Goal: Task Accomplishment & Management: Complete application form

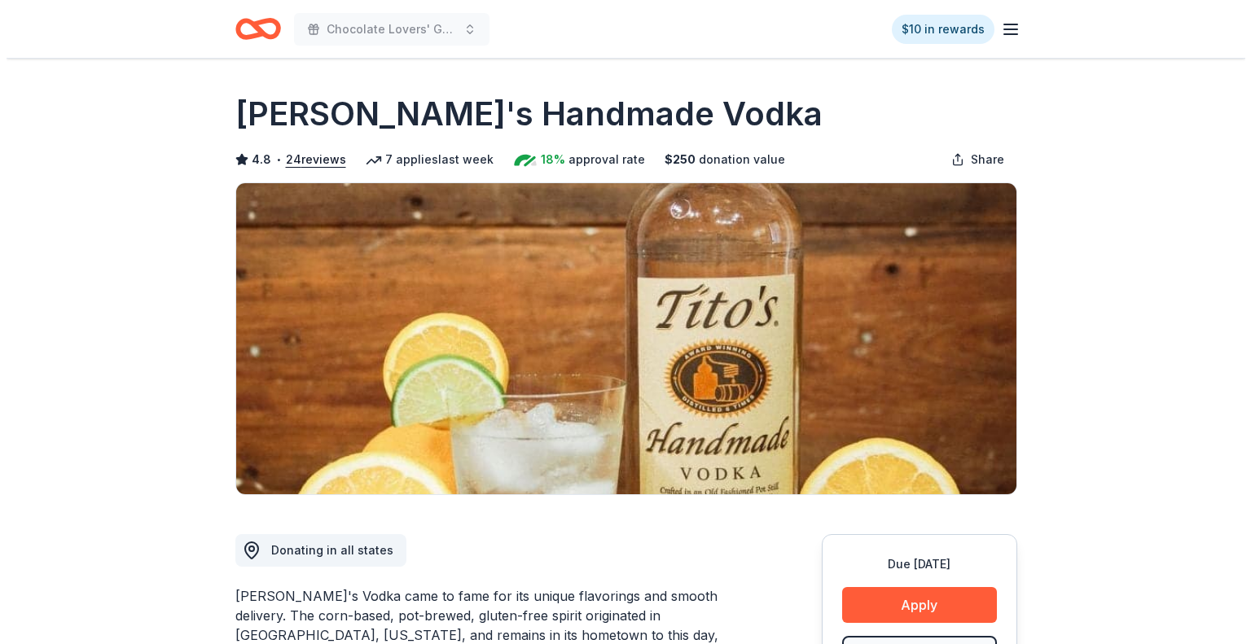
scroll to position [326, 0]
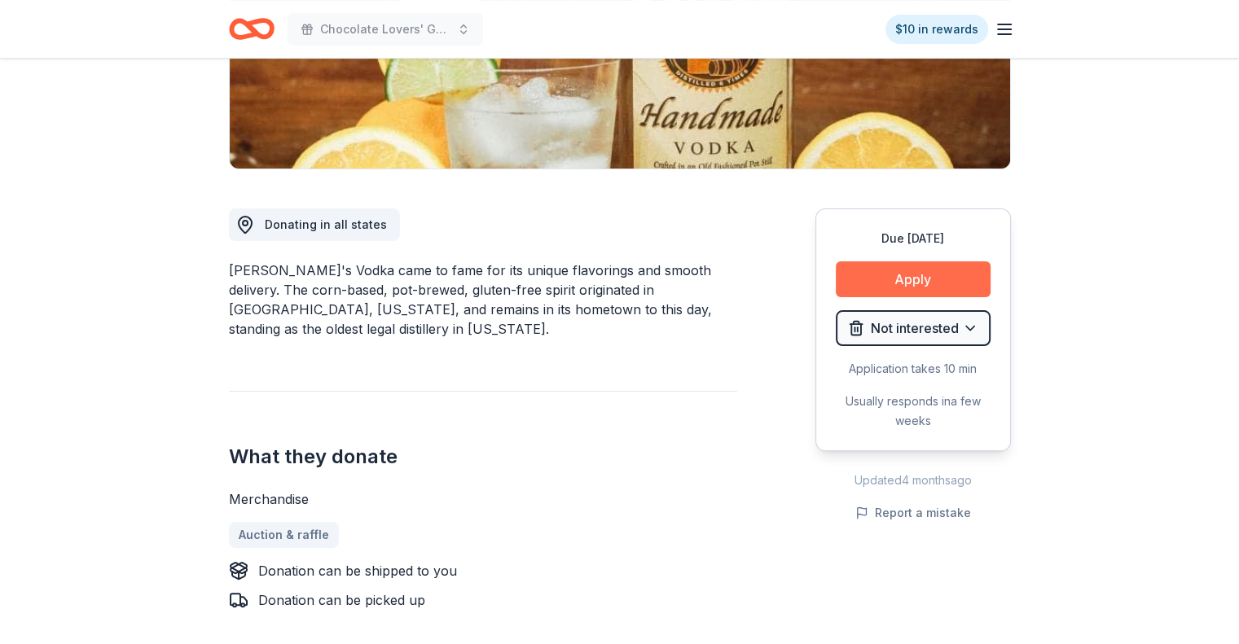
click at [905, 284] on button "Apply" at bounding box center [913, 279] width 155 height 36
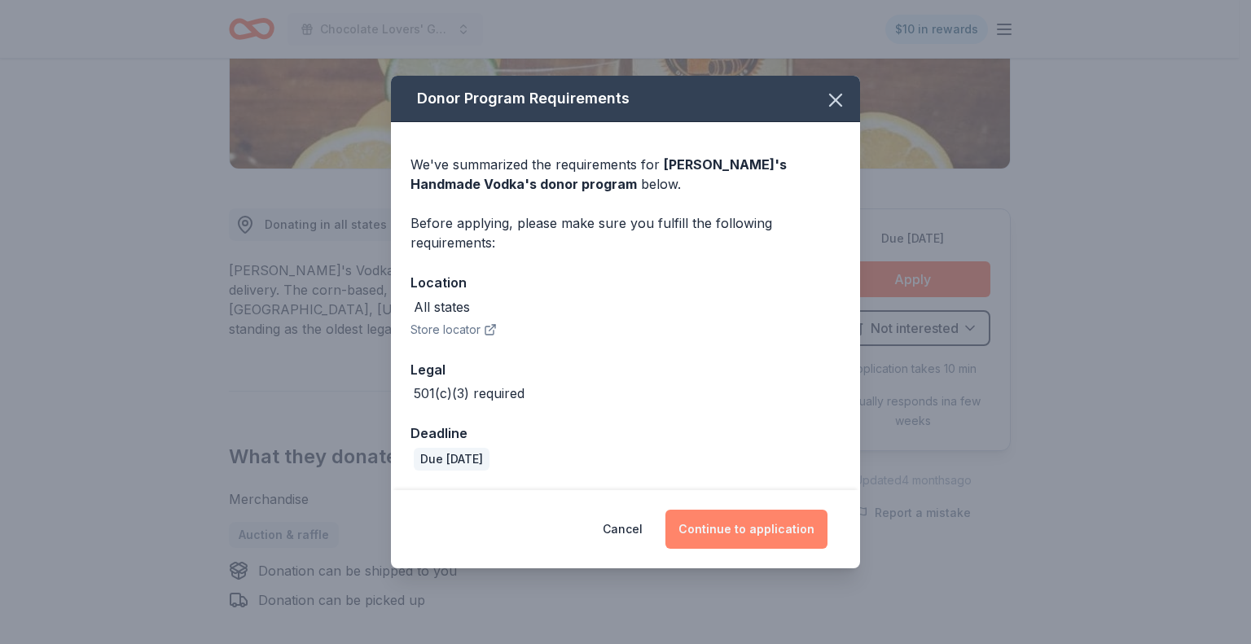
click at [734, 525] on button "Continue to application" at bounding box center [746, 529] width 162 height 39
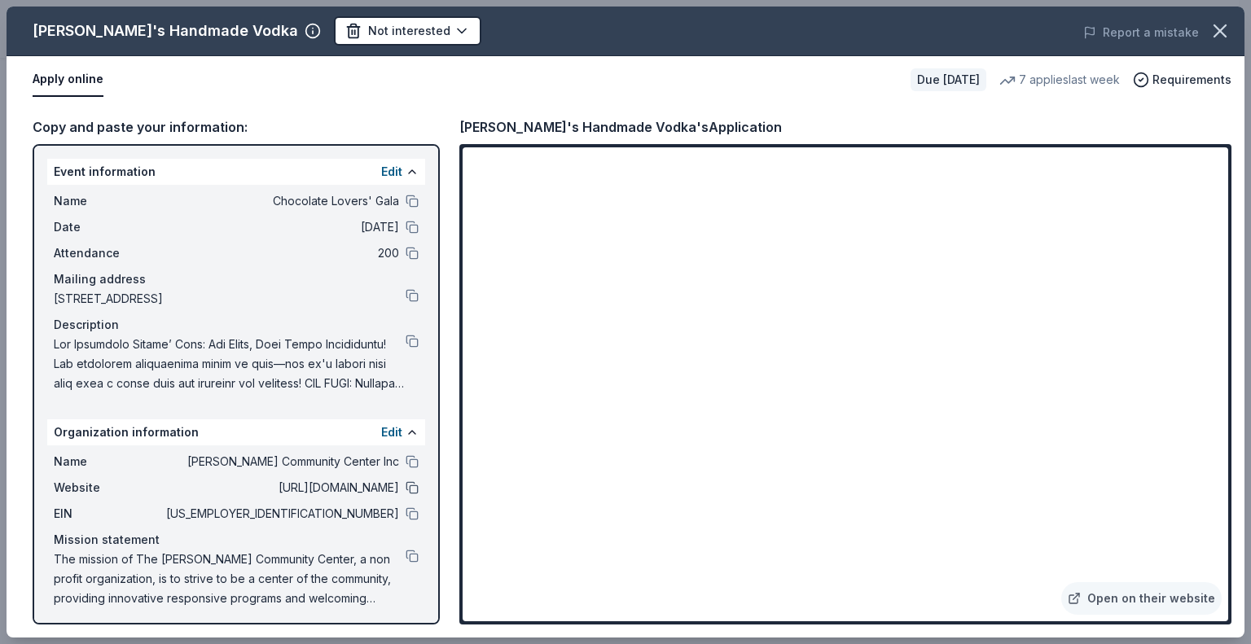
click at [406, 485] on button at bounding box center [412, 487] width 13 height 13
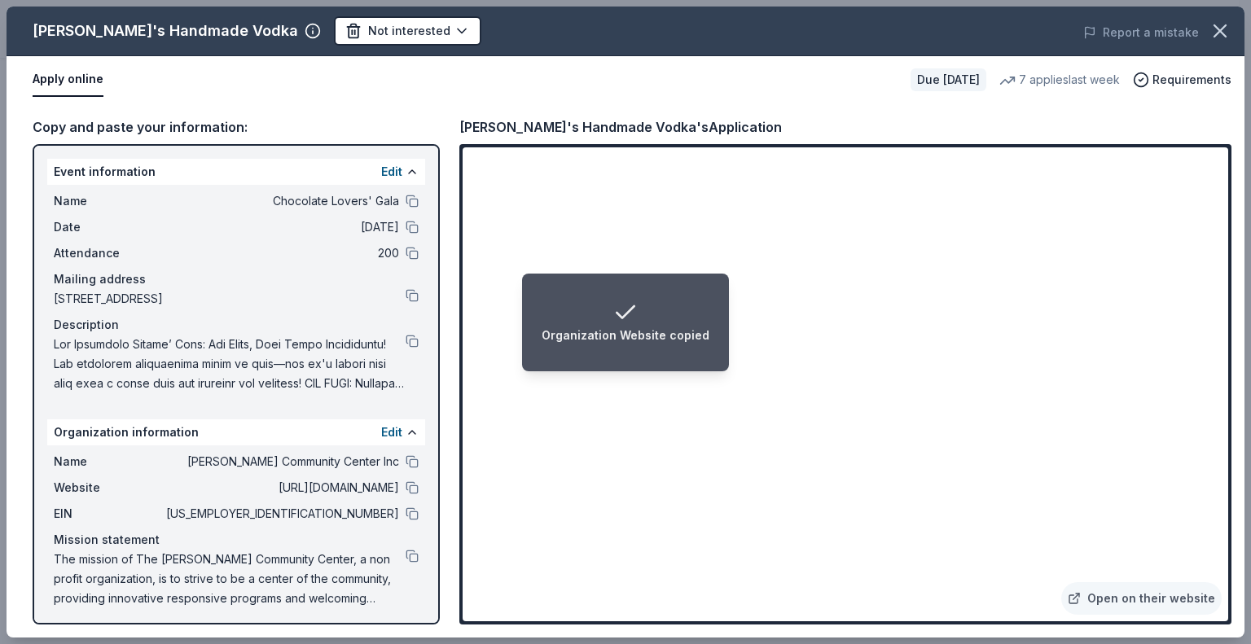
click at [611, 340] on div "Organization Website copied" at bounding box center [626, 336] width 168 height 20
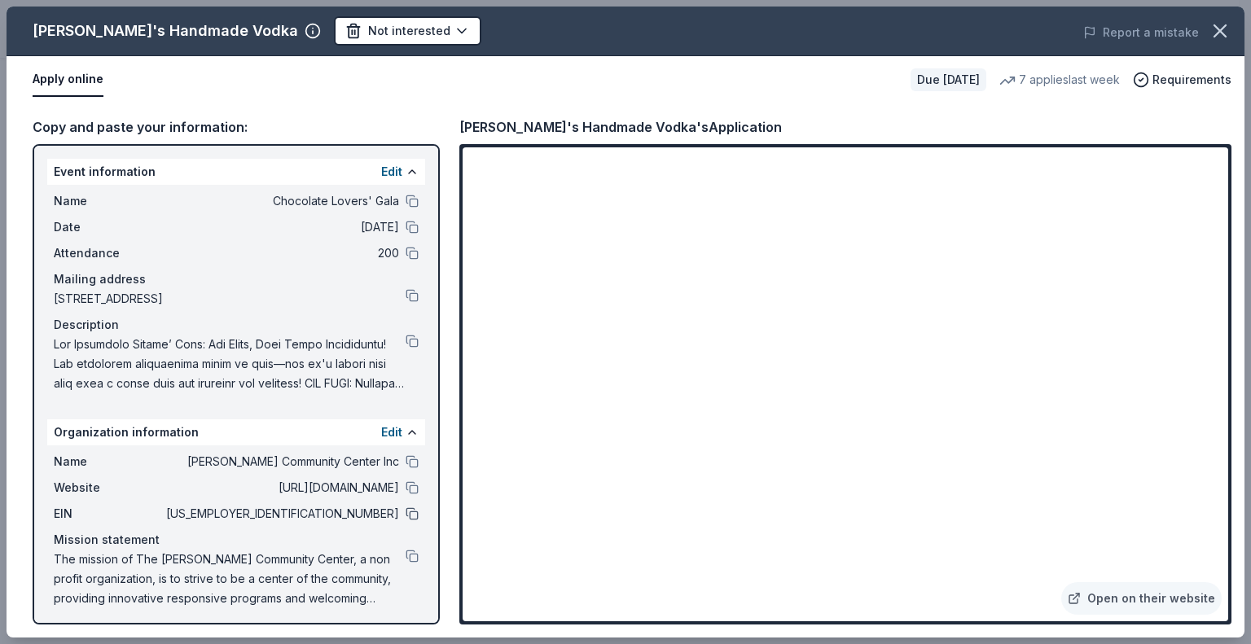
click at [406, 508] on button at bounding box center [412, 513] width 13 height 13
drag, startPoint x: 557, startPoint y: 306, endPoint x: 211, endPoint y: 191, distance: 364.6
click at [397, 208] on div "Name Chocolate Lovers' Gala" at bounding box center [236, 201] width 365 height 20
drag, startPoint x: 393, startPoint y: 201, endPoint x: 453, endPoint y: 213, distance: 60.5
click at [393, 201] on div "Name Chocolate Lovers' Gala" at bounding box center [236, 201] width 365 height 20
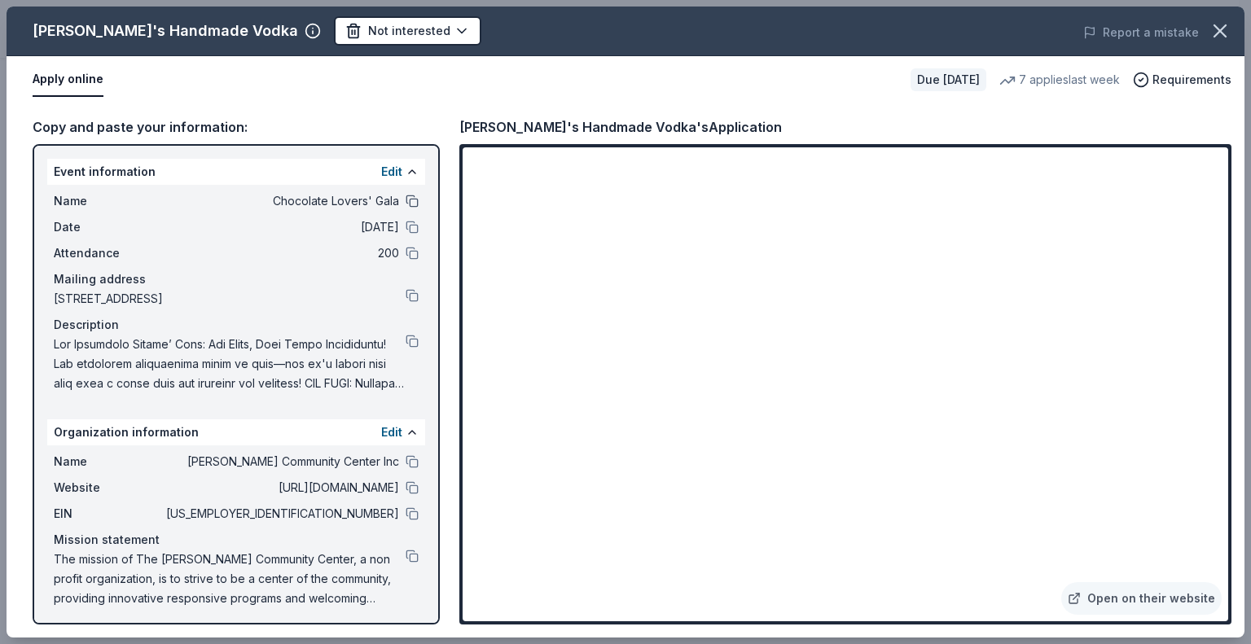
click at [406, 195] on button at bounding box center [412, 201] width 13 height 13
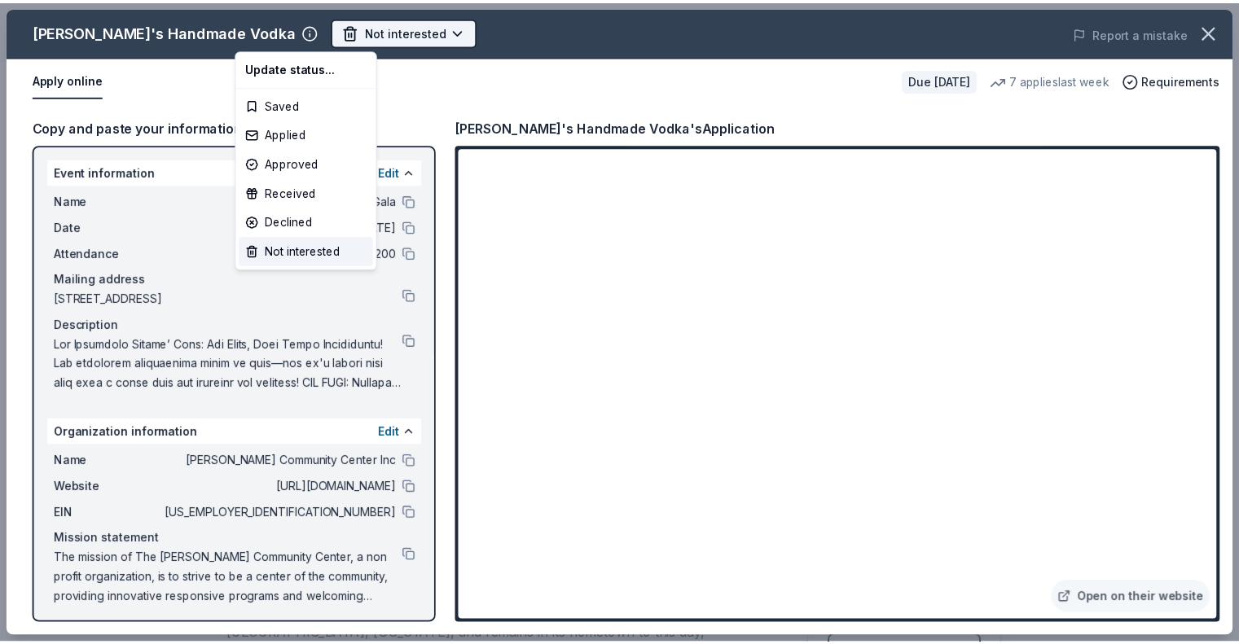
scroll to position [0, 0]
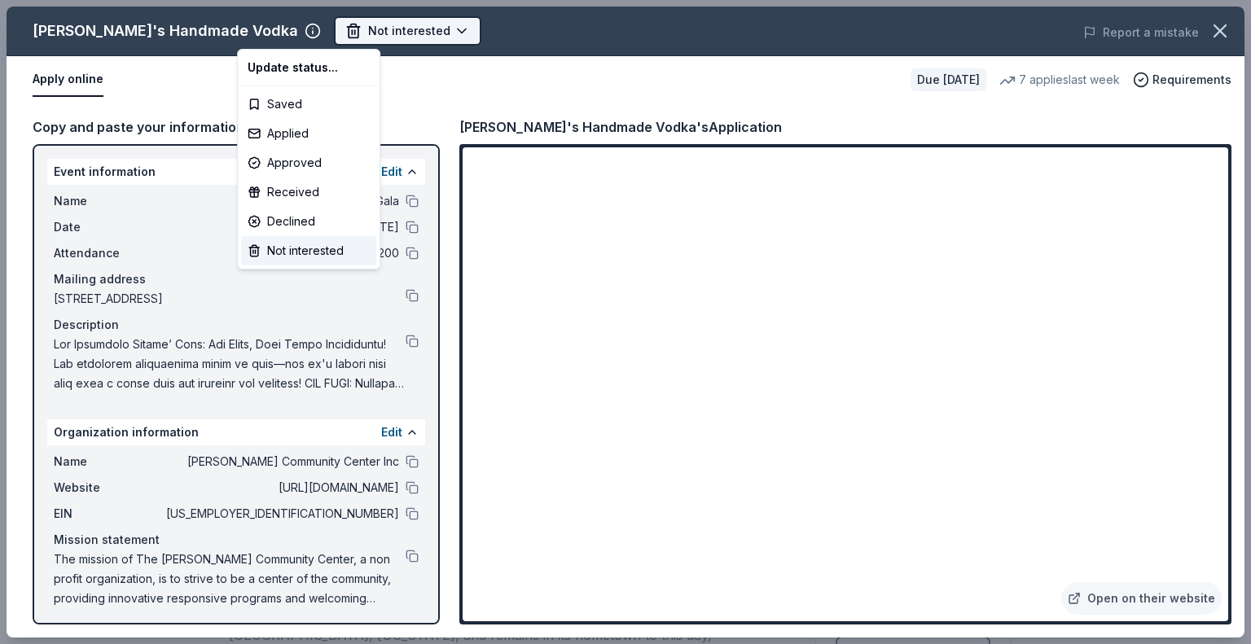
click at [309, 28] on body "Chocolate Lovers' Gala $10 in rewards Due [DATE] Share [PERSON_NAME]'s Handmade…" at bounding box center [619, 322] width 1239 height 644
click at [294, 140] on div "Applied" at bounding box center [308, 133] width 135 height 29
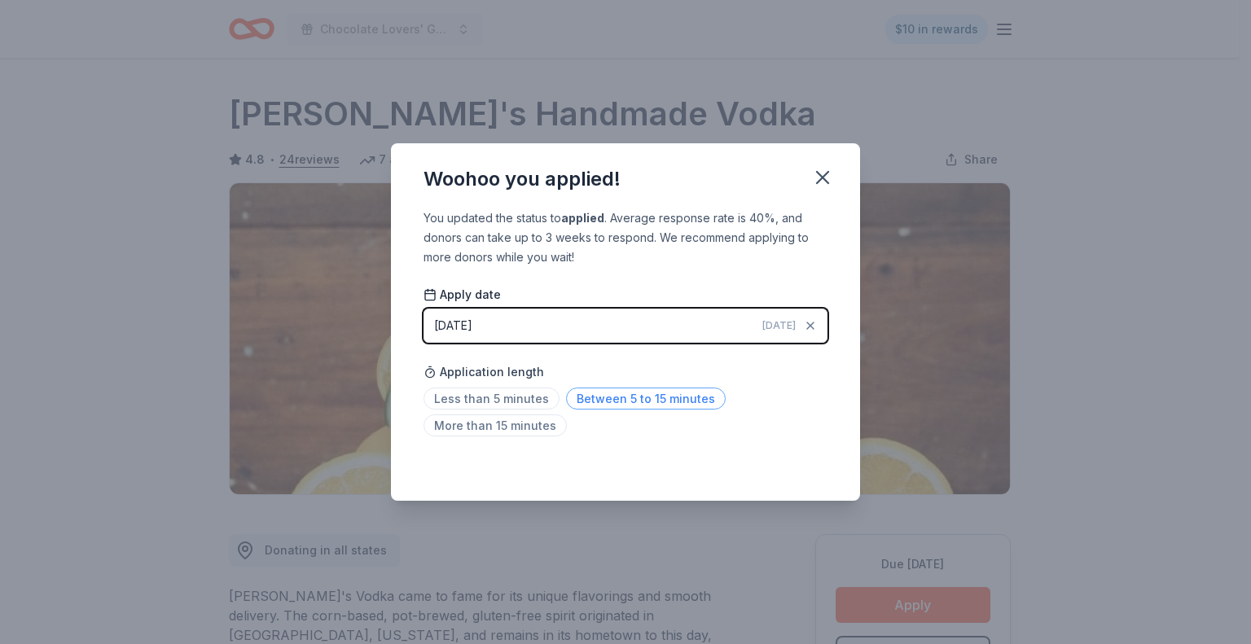
click at [612, 401] on span "Between 5 to 15 minutes" at bounding box center [646, 399] width 160 height 22
click at [821, 178] on icon "button" at bounding box center [822, 177] width 11 height 11
